Goal: Task Accomplishment & Management: Manage account settings

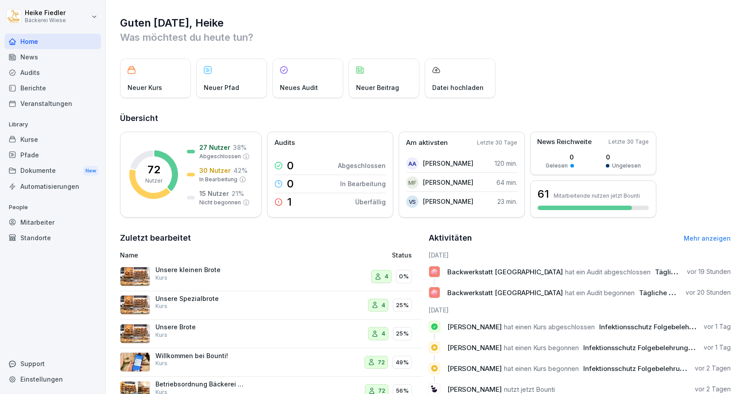
click at [35, 222] on div "Mitarbeiter" at bounding box center [52, 222] width 97 height 16
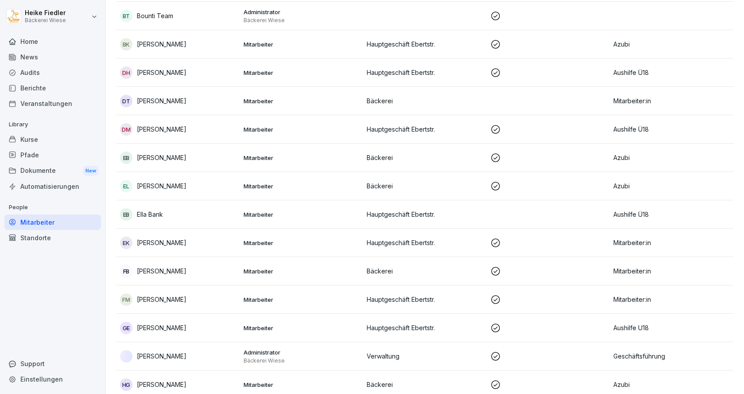
scroll to position [399, 0]
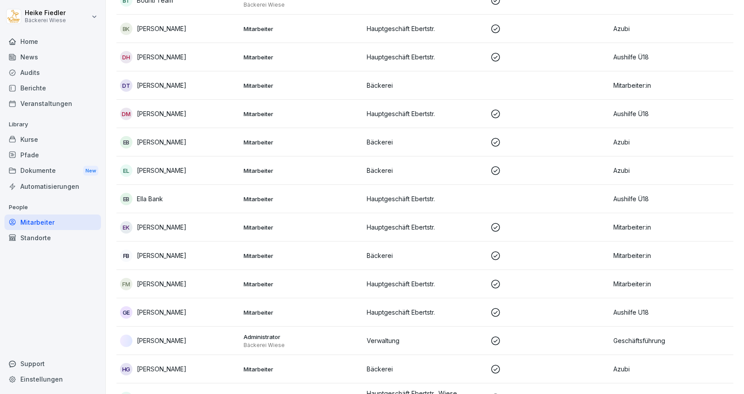
click at [179, 197] on div "EB Ella Bank" at bounding box center [178, 199] width 117 height 12
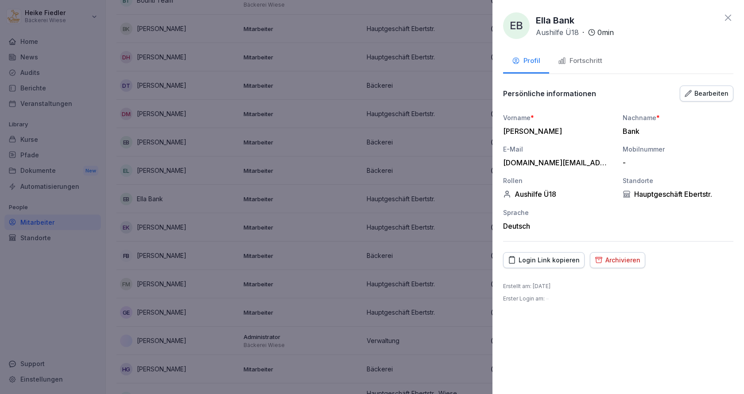
click at [606, 257] on div "Archivieren" at bounding box center [618, 260] width 46 height 10
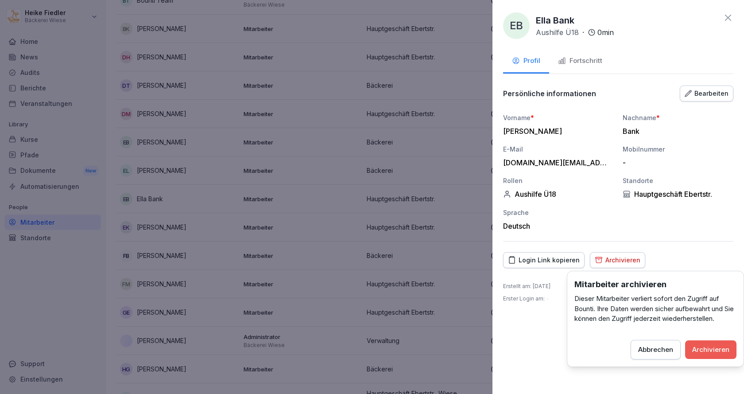
click at [727, 351] on div "Archivieren" at bounding box center [710, 350] width 37 height 10
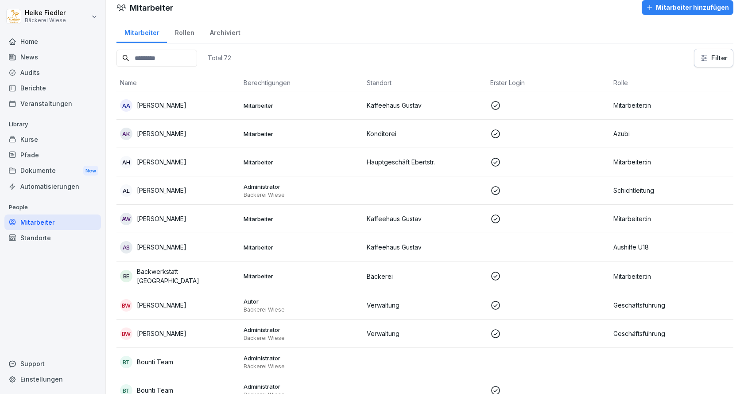
scroll to position [0, 0]
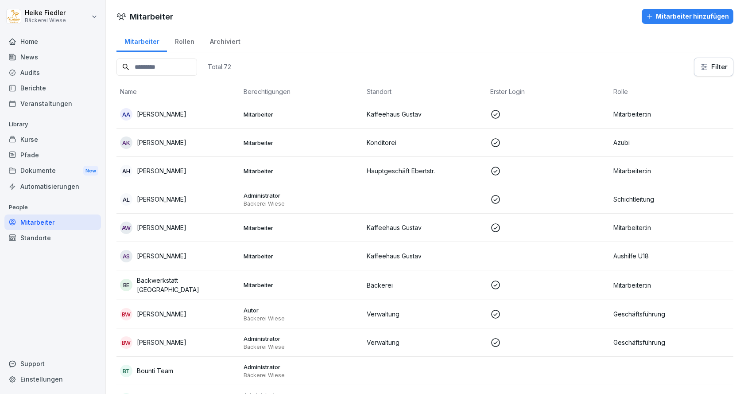
click at [669, 15] on div "Mitarbeiter hinzufügen" at bounding box center [687, 17] width 83 height 10
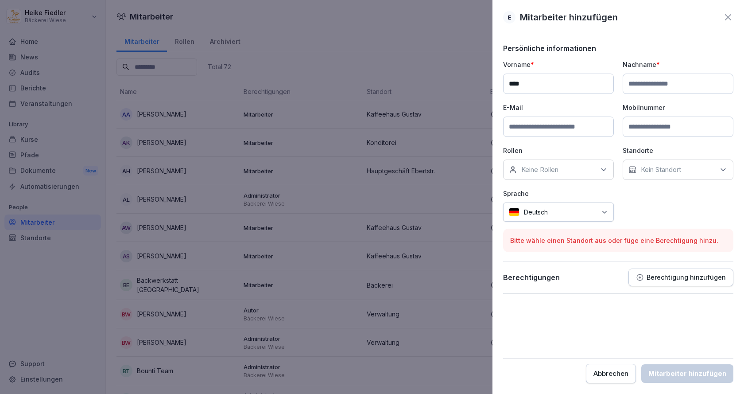
type input "****"
type input "*******"
click at [552, 128] on input at bounding box center [558, 127] width 111 height 20
type input "**********"
click at [576, 171] on div "Keine Rollen" at bounding box center [558, 169] width 111 height 20
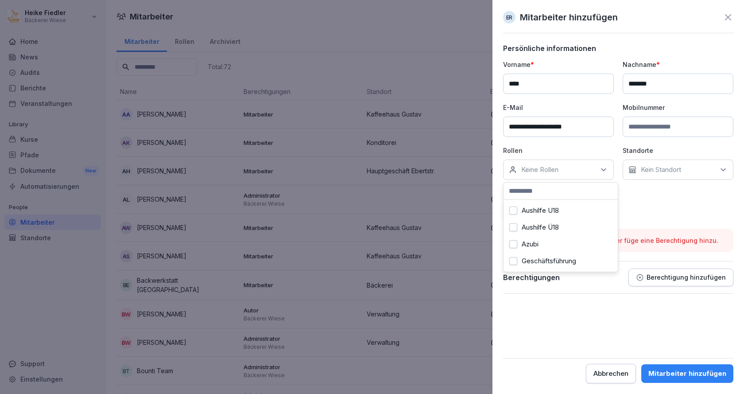
click at [512, 210] on button "Aushilfe U18" at bounding box center [513, 210] width 8 height 8
click at [676, 171] on p "Kein Standort" at bounding box center [661, 169] width 40 height 9
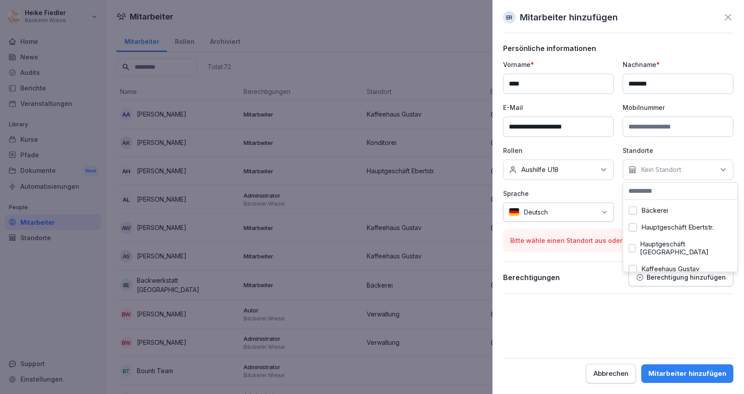
click at [633, 252] on button "Hauptgeschäft Ebertstraße" at bounding box center [632, 248] width 7 height 8
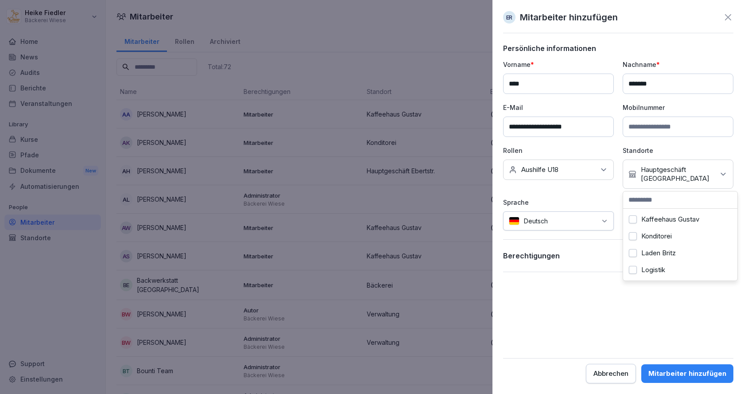
scroll to position [44, 0]
click at [637, 231] on div "Kaffeehaus Gustav" at bounding box center [681, 233] width 110 height 17
click at [585, 305] on form "**********" at bounding box center [618, 213] width 230 height 339
click at [692, 373] on div "Mitarbeiter hinzufügen" at bounding box center [688, 374] width 78 height 10
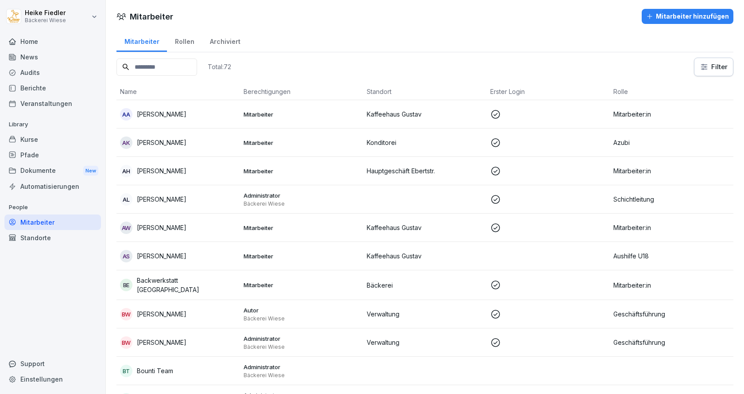
click at [33, 141] on div "Kurse" at bounding box center [52, 140] width 97 height 16
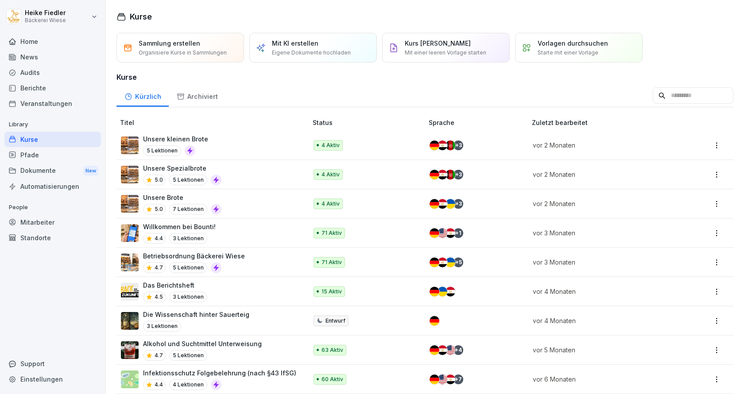
click at [27, 150] on div "Pfade" at bounding box center [52, 155] width 97 height 16
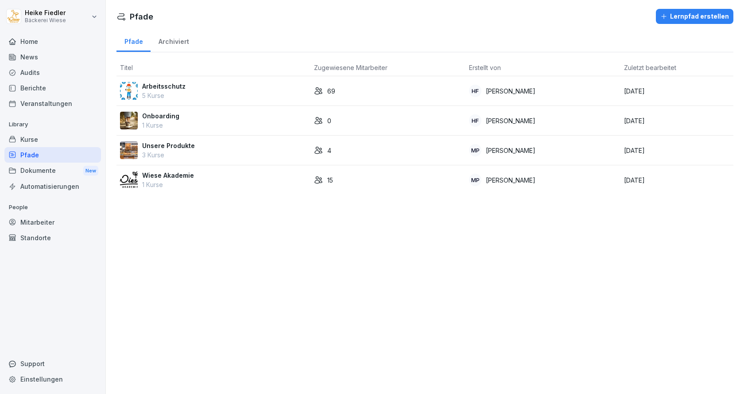
click at [174, 93] on p "5 Kurse" at bounding box center [163, 95] width 43 height 9
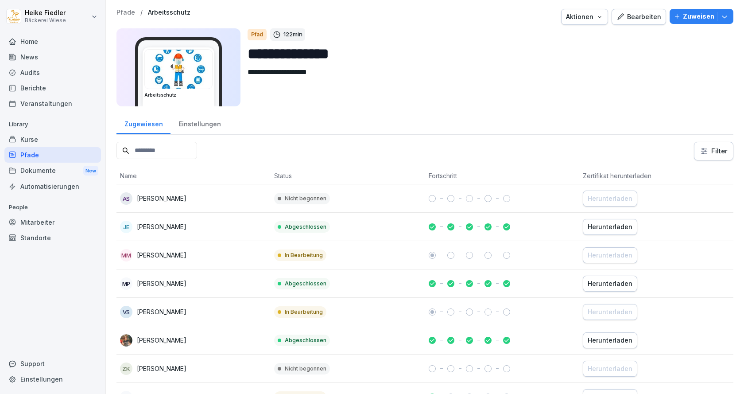
click at [683, 16] on p "Zuweisen" at bounding box center [698, 17] width 31 height 10
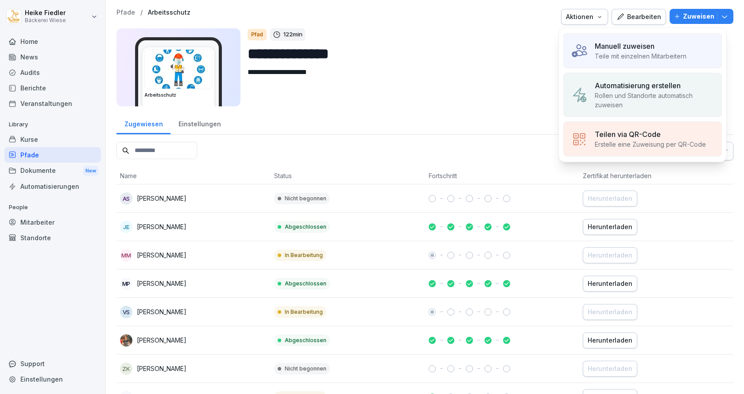
click at [631, 49] on p "Manuell zuweisen" at bounding box center [625, 46] width 60 height 11
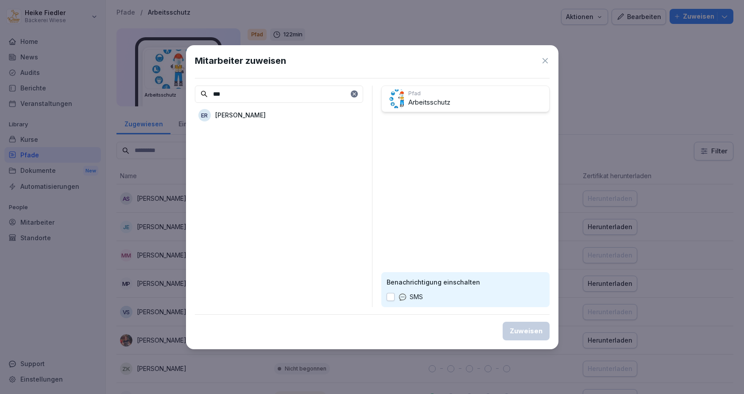
type input "***"
click at [253, 114] on p "[PERSON_NAME]" at bounding box center [240, 114] width 51 height 9
click at [536, 334] on div "Zuweisen" at bounding box center [526, 331] width 33 height 10
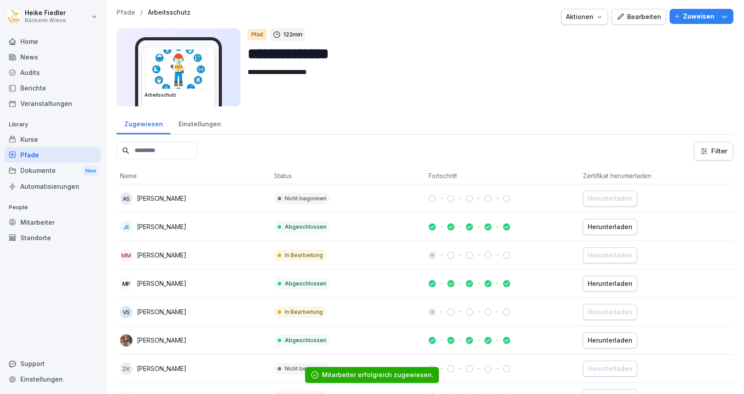
click at [40, 141] on div "Kurse" at bounding box center [52, 140] width 97 height 16
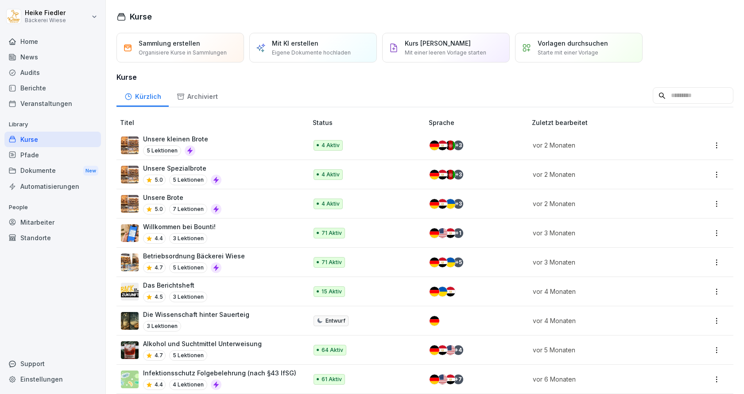
click at [256, 229] on div "Willkommen bei Bounti! 4.4 3 Lektionen" at bounding box center [210, 233] width 178 height 22
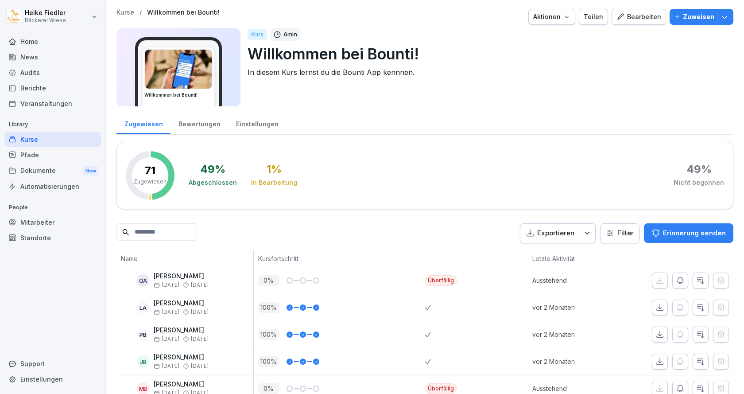
click at [690, 16] on p "Zuweisen" at bounding box center [698, 17] width 31 height 10
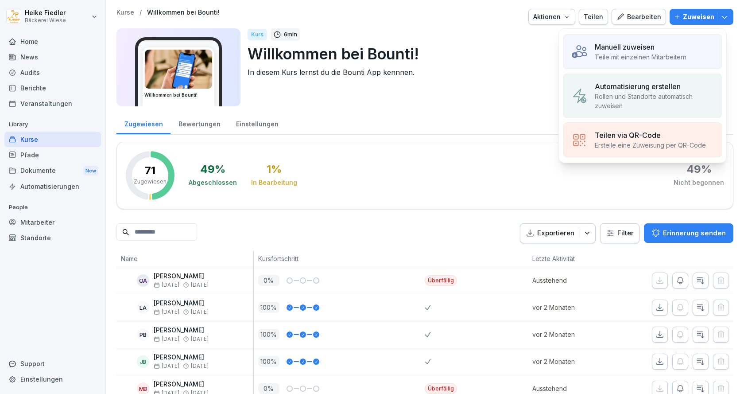
click at [639, 56] on p "Teile mit einzelnen Mitarbeitern" at bounding box center [641, 56] width 92 height 9
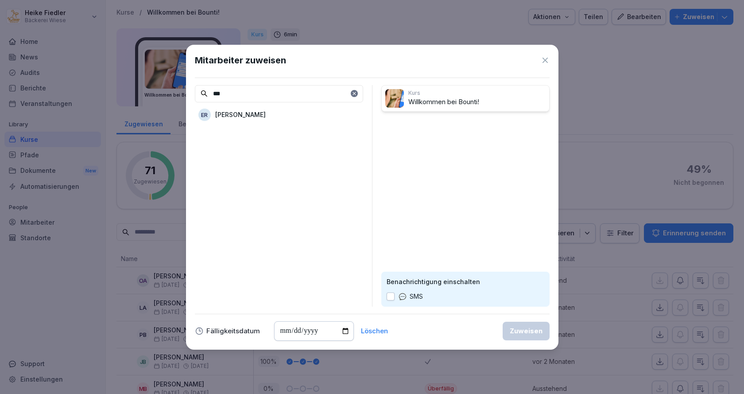
type input "***"
click at [251, 112] on p "[PERSON_NAME]" at bounding box center [240, 114] width 51 height 9
click at [536, 331] on div "Zuweisen" at bounding box center [526, 331] width 33 height 10
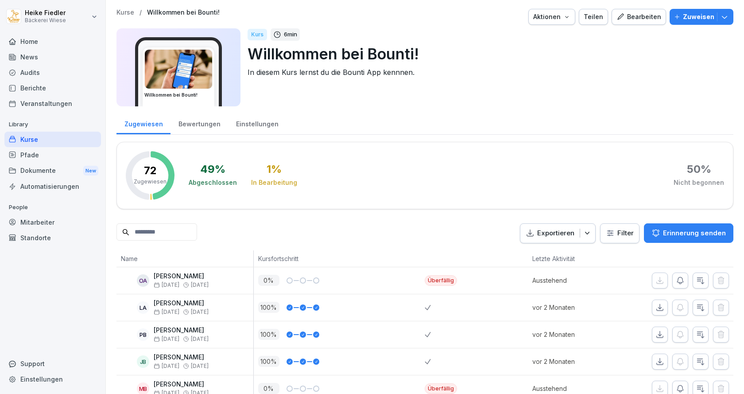
click at [29, 141] on div "Kurse" at bounding box center [52, 140] width 97 height 16
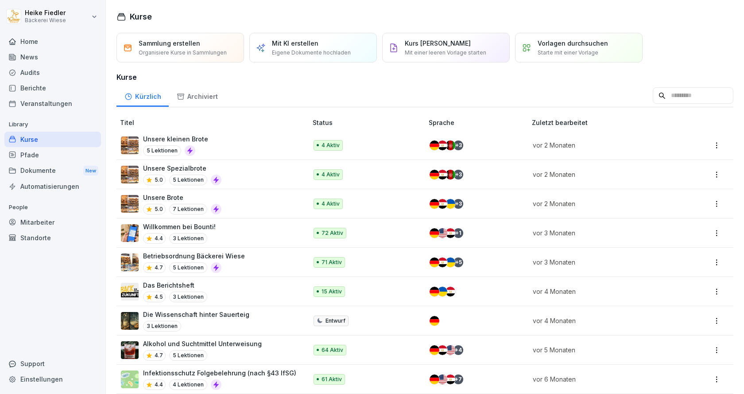
click at [262, 265] on div "Betriebsordnung Bäckerei Wiese 4.7 5 Lektionen" at bounding box center [210, 262] width 178 height 22
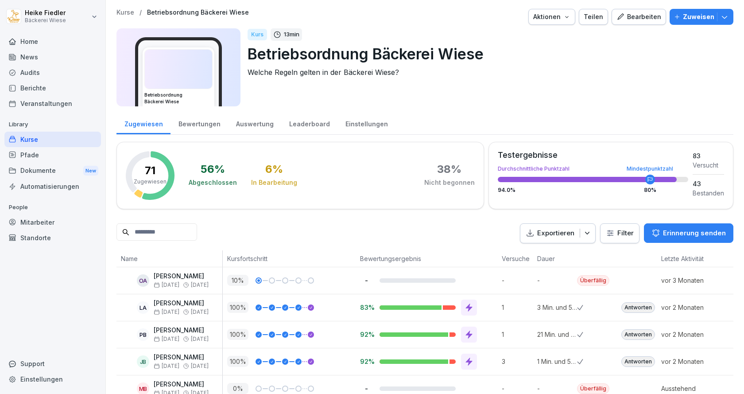
click at [697, 16] on p "Zuweisen" at bounding box center [698, 17] width 31 height 10
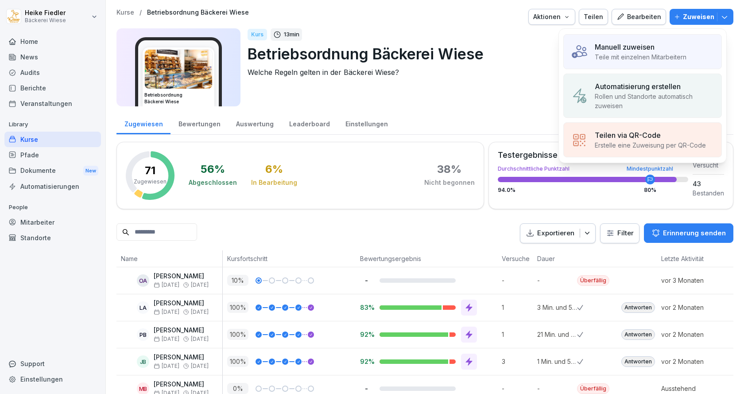
click at [654, 54] on p "Teile mit einzelnen Mitarbeitern" at bounding box center [641, 56] width 92 height 9
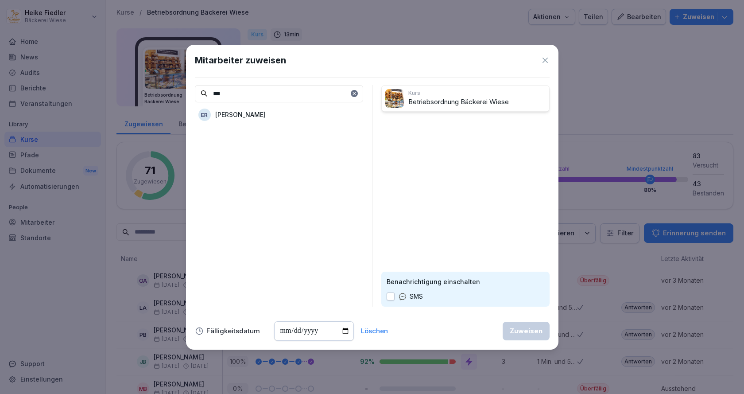
type input "***"
click at [253, 115] on p "[PERSON_NAME]" at bounding box center [240, 114] width 51 height 9
click at [529, 328] on div "Zuweisen" at bounding box center [526, 331] width 33 height 10
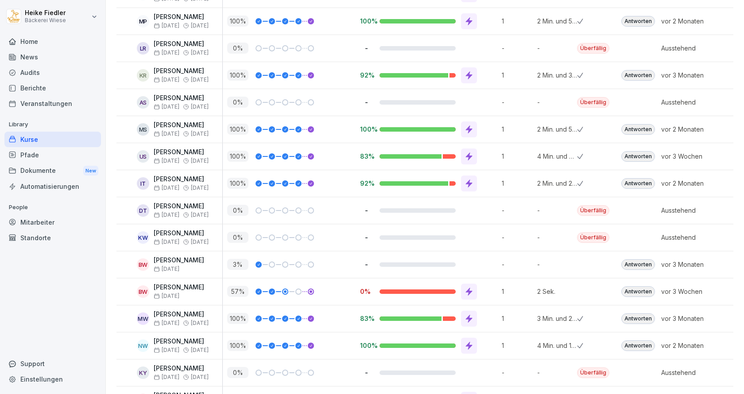
scroll to position [1152, 0]
click at [678, 206] on p "Ausstehend" at bounding box center [692, 209] width 62 height 9
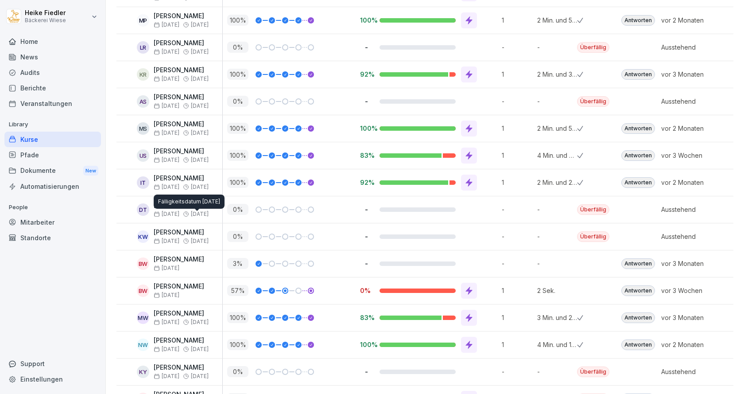
click at [191, 208] on div "Fälligkeitsdatum 30. Aug. 2025 Fälligkeitsdatum 30. Aug. 2025" at bounding box center [189, 201] width 71 height 14
click at [197, 214] on span "30. Aug." at bounding box center [200, 214] width 18 height 6
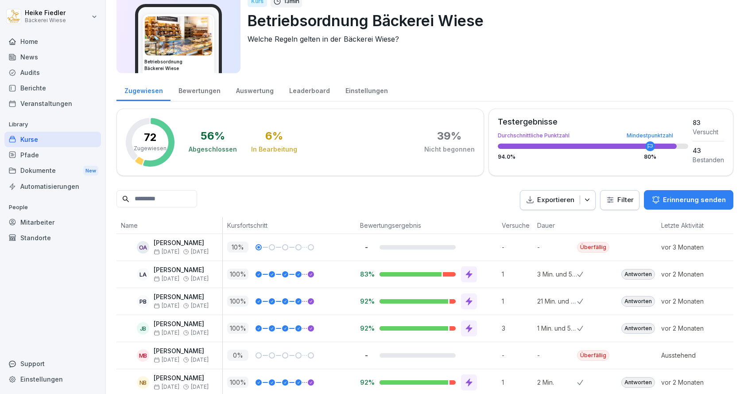
scroll to position [0, 0]
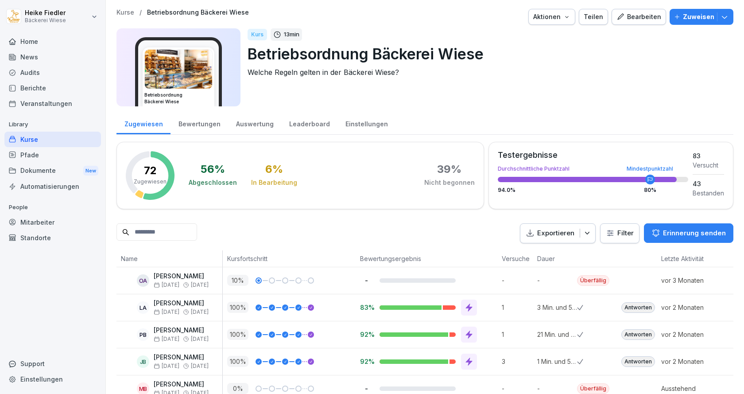
click at [701, 232] on p "Erinnerung senden" at bounding box center [694, 233] width 63 height 10
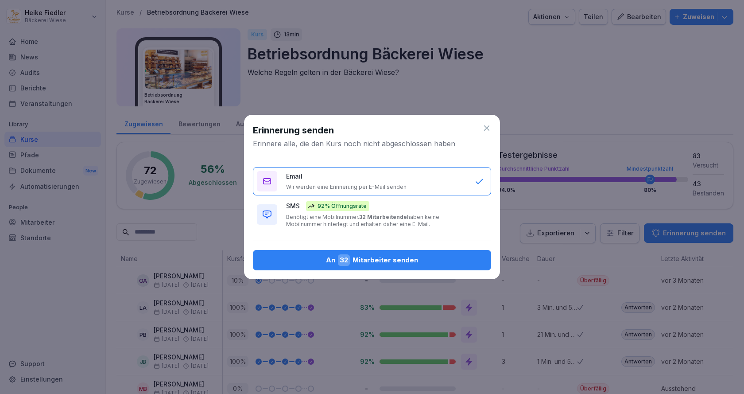
click at [373, 259] on div "An 32 Mitarbeiter senden" at bounding box center [372, 260] width 224 height 12
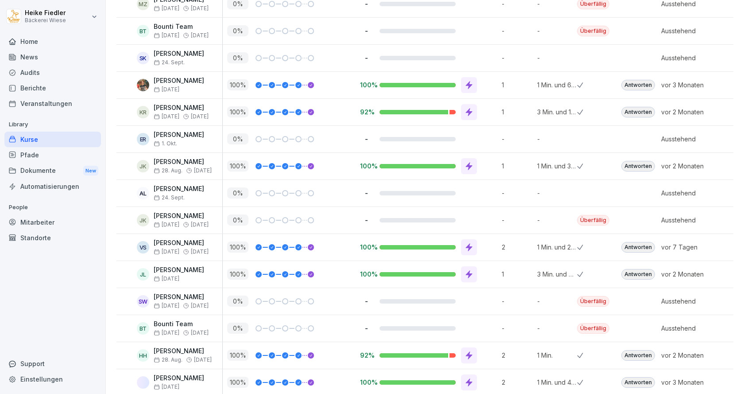
scroll to position [1620, 0]
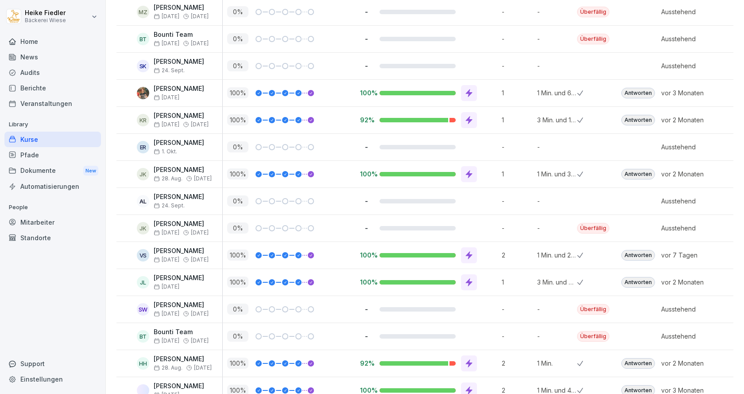
drag, startPoint x: 455, startPoint y: 181, endPoint x: 144, endPoint y: -54, distance: 389.4
click at [144, 0] on html "Heike Fiedler Bäckerei Wiese Home News Audits Berichte Veranstaltungen Library …" at bounding box center [372, 197] width 744 height 394
click at [118, 200] on div "AL Anke Ludewig 24. Sept." at bounding box center [170, 201] width 106 height 27
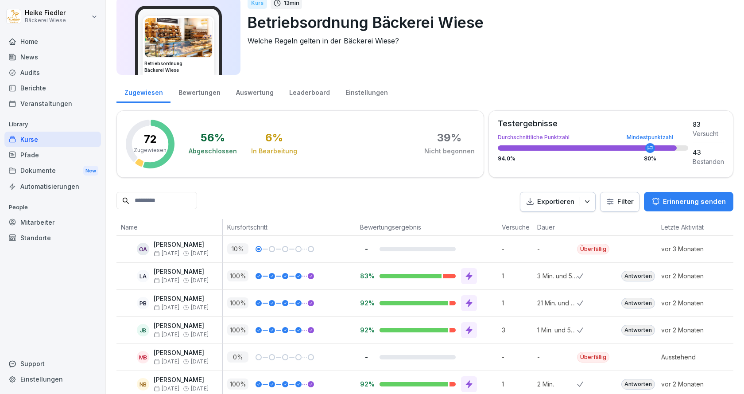
scroll to position [0, 0]
